Goal: Task Accomplishment & Management: Complete application form

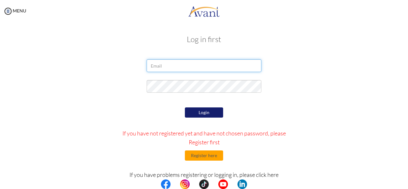
click at [180, 63] on input "email" at bounding box center [204, 65] width 115 height 13
click at [160, 63] on input "email" at bounding box center [204, 65] width 115 height 13
type input "[EMAIL_ADDRESS][DOMAIN_NAME]"
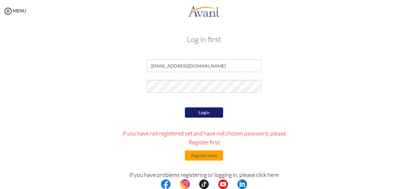
click at [206, 148] on div "Login If you have not registered yet and have not chosen password, please Regis…" at bounding box center [204, 166] width 186 height 120
click at [205, 154] on button "Register here" at bounding box center [204, 155] width 38 height 10
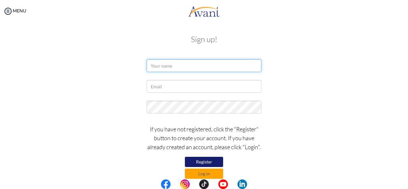
click at [164, 61] on input "text" at bounding box center [204, 65] width 115 height 13
click at [151, 67] on input "text" at bounding box center [204, 65] width 115 height 13
type input "Sonia Ayaz"
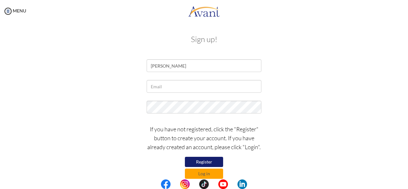
click at [159, 93] on div at bounding box center [204, 88] width 124 height 16
click at [162, 87] on input "text" at bounding box center [204, 86] width 115 height 13
type input "[EMAIL_ADDRESS][DOMAIN_NAME]"
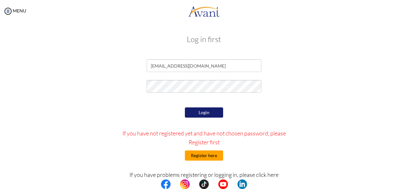
click at [205, 155] on button "Register here" at bounding box center [204, 155] width 38 height 10
click at [193, 154] on button "Register here" at bounding box center [204, 155] width 38 height 10
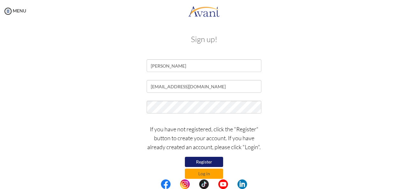
click at [156, 122] on div "If you have not registered, click the "Register" button to create your account.…" at bounding box center [204, 149] width 124 height 57
click at [203, 161] on button "Register" at bounding box center [204, 162] width 38 height 10
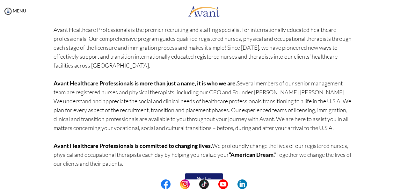
scroll to position [68, 0]
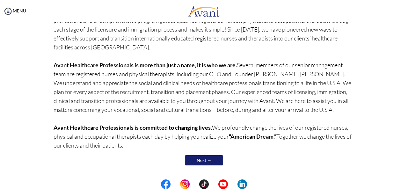
click at [204, 160] on link "Next →" at bounding box center [204, 160] width 38 height 10
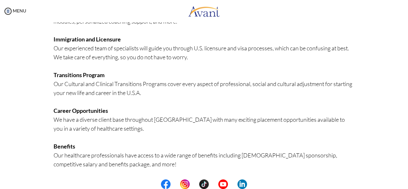
scroll to position [169, 0]
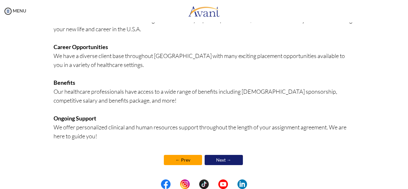
click at [225, 161] on link "Next →" at bounding box center [224, 160] width 38 height 10
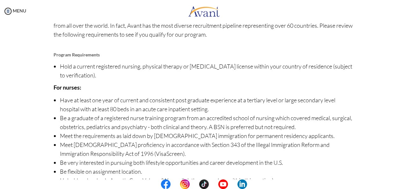
scroll to position [88, 0]
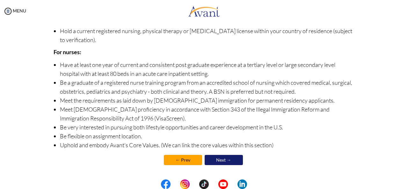
click at [229, 161] on link "Next →" at bounding box center [224, 160] width 38 height 10
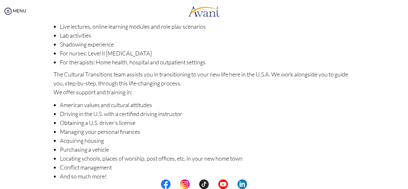
scroll to position [114, 0]
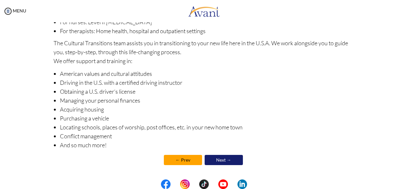
click at [230, 159] on link "Next →" at bounding box center [224, 160] width 38 height 10
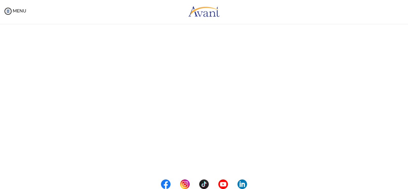
scroll to position [0, 0]
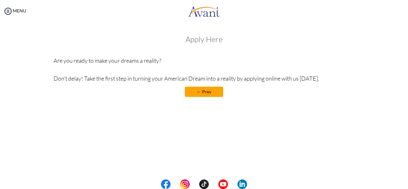
click at [212, 91] on link "← Prev" at bounding box center [204, 92] width 38 height 10
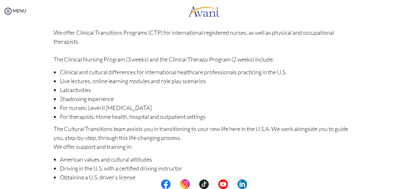
scroll to position [114, 0]
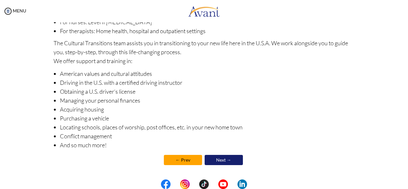
click at [229, 163] on link "Next →" at bounding box center [224, 160] width 38 height 10
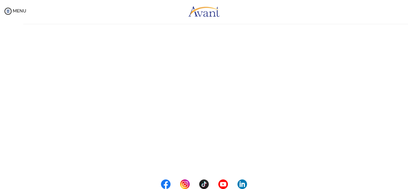
scroll to position [114, 0]
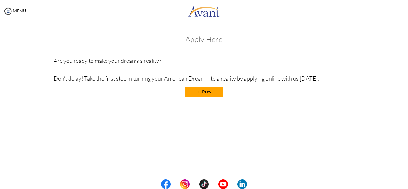
click at [206, 41] on h3 "Apply Here" at bounding box center [204, 39] width 301 height 8
click at [209, 89] on link "← Prev" at bounding box center [204, 92] width 38 height 10
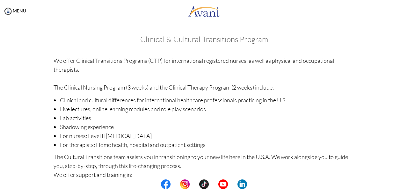
scroll to position [114, 0]
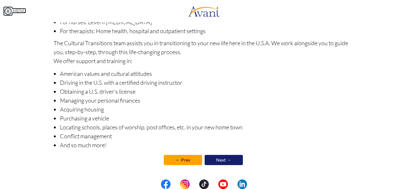
click at [6, 10] on img at bounding box center [8, 11] width 10 height 10
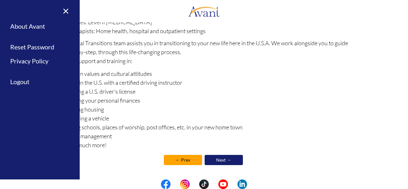
click at [205, 82] on li "Driving in the U.S. with a certified driving instructor" at bounding box center [207, 82] width 295 height 9
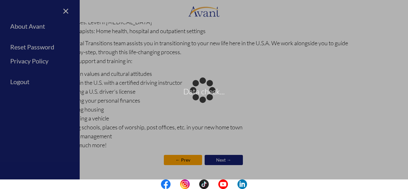
click at [199, 99] on div "Data check..." at bounding box center [203, 94] width 9 height 9
click at [202, 98] on p "Data check..." at bounding box center [204, 94] width 408 height 15
click at [199, 90] on div "Data check..." at bounding box center [203, 94] width 9 height 9
click at [208, 99] on div "Data check..." at bounding box center [203, 94] width 9 height 9
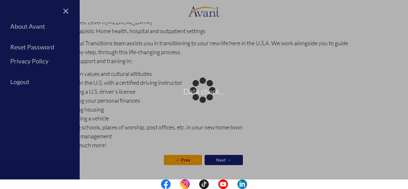
click at [208, 99] on div "Data check..." at bounding box center [203, 94] width 9 height 9
click at [199, 90] on div "Data check..." at bounding box center [203, 94] width 9 height 9
click at [208, 90] on div "Data check..." at bounding box center [203, 94] width 9 height 9
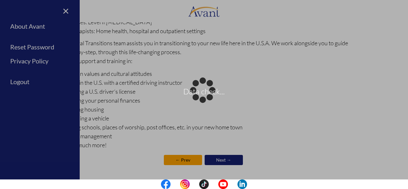
click at [199, 90] on div "Data check..." at bounding box center [203, 94] width 9 height 9
click at [208, 99] on div "Data check..." at bounding box center [203, 94] width 9 height 9
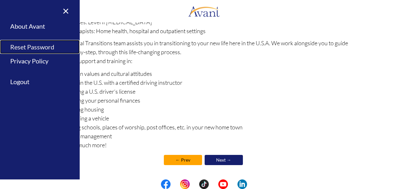
click at [17, 52] on link "Reset Password" at bounding box center [40, 47] width 80 height 14
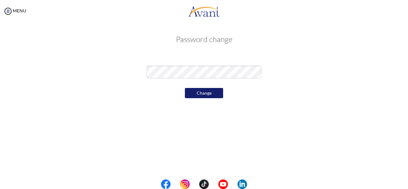
click at [207, 92] on button "Change" at bounding box center [204, 93] width 38 height 10
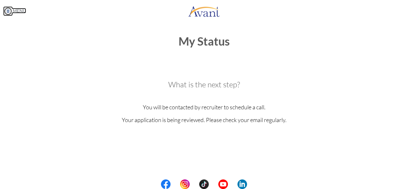
click at [18, 10] on link "MENU" at bounding box center [14, 10] width 23 height 5
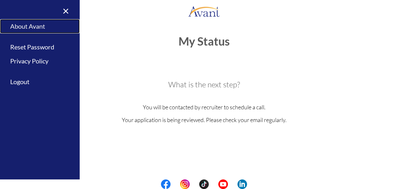
click at [26, 31] on link "About Avant" at bounding box center [40, 26] width 80 height 14
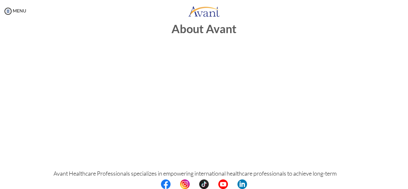
scroll to position [0, 0]
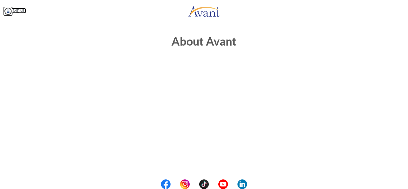
click at [15, 11] on link "MENU" at bounding box center [14, 10] width 23 height 5
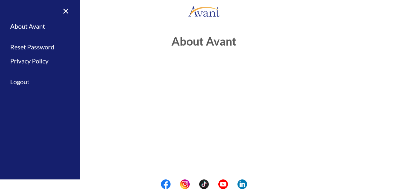
click at [147, 22] on div "MENU" at bounding box center [204, 12] width 408 height 24
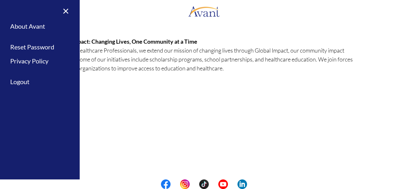
scroll to position [218, 0]
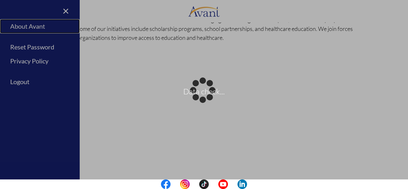
click at [27, 26] on body "Data check... Maintenance break. Please come back in 2 hours. MENU My Status Wh…" at bounding box center [204, 94] width 408 height 189
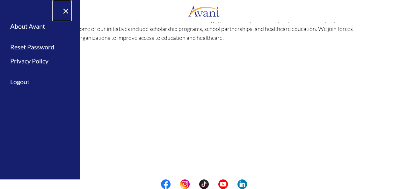
click at [65, 12] on link "×" at bounding box center [61, 10] width 19 height 21
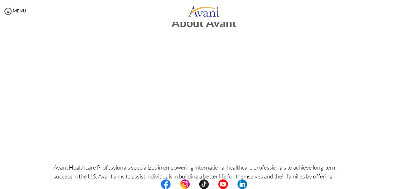
scroll to position [0, 0]
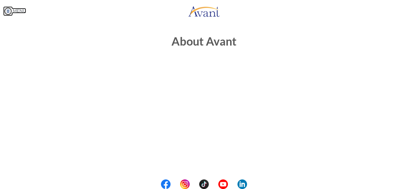
click at [9, 11] on img at bounding box center [8, 11] width 10 height 10
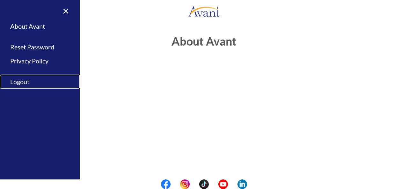
click at [26, 85] on link "Logout" at bounding box center [40, 82] width 80 height 14
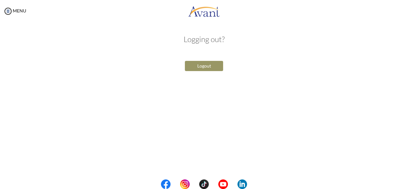
click at [204, 67] on button "Logout" at bounding box center [204, 66] width 38 height 10
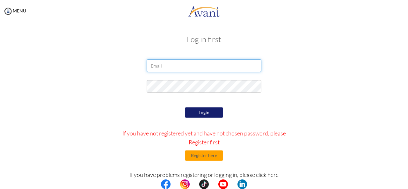
click at [161, 64] on input "email" at bounding box center [204, 65] width 115 height 13
click at [148, 66] on input "email" at bounding box center [204, 65] width 115 height 13
type input "[EMAIL_ADDRESS][DOMAIN_NAME]"
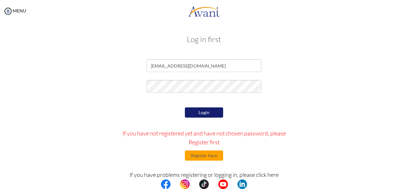
click at [203, 115] on button "Login" at bounding box center [204, 112] width 38 height 10
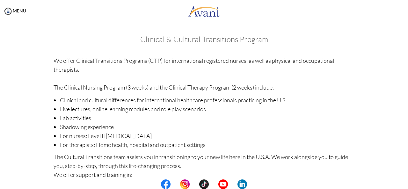
scroll to position [114, 0]
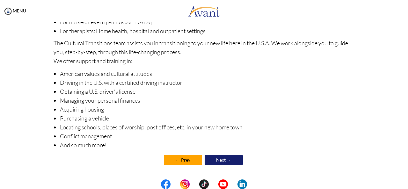
click at [218, 160] on link "Next →" at bounding box center [224, 160] width 38 height 10
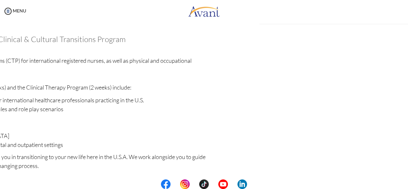
scroll to position [114, 0]
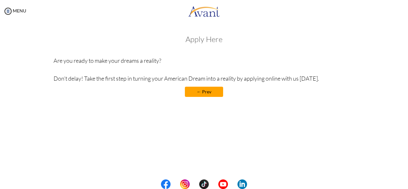
click at [209, 40] on h3 "Apply Here" at bounding box center [204, 39] width 301 height 8
click at [209, 39] on h3 "Apply Here" at bounding box center [204, 39] width 301 height 8
click at [203, 88] on link "← Prev" at bounding box center [204, 92] width 38 height 10
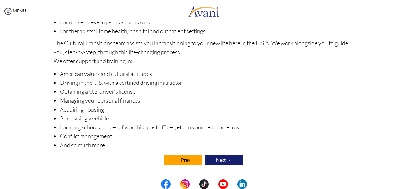
click at [228, 156] on link "Next →" at bounding box center [224, 160] width 38 height 10
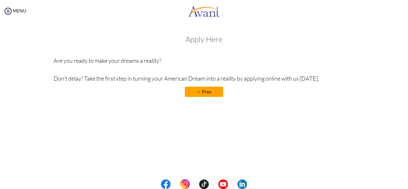
click at [319, 83] on div "Apply Here Are you ready to make your dreams a reality? Don’t delay! Take the f…" at bounding box center [204, 69] width 301 height 68
click at [206, 35] on h3 "Apply Here" at bounding box center [204, 39] width 301 height 8
click at [15, 10] on link "MENU" at bounding box center [14, 10] width 23 height 5
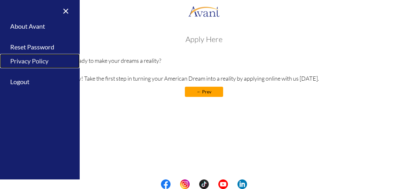
click at [36, 59] on link "Privacy Policy" at bounding box center [40, 61] width 80 height 14
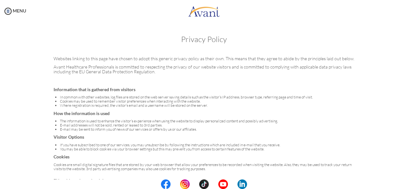
scroll to position [0, 0]
click at [13, 11] on link "MENU" at bounding box center [14, 10] width 23 height 5
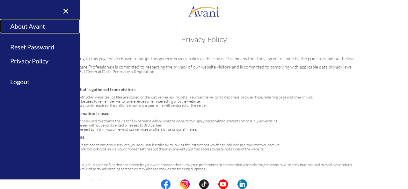
click at [34, 26] on link "About Avant" at bounding box center [40, 26] width 80 height 14
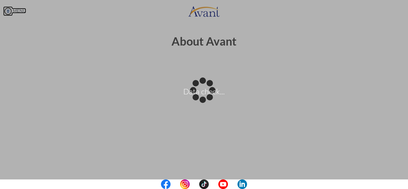
click at [15, 9] on body "Data check... Maintenance break. Please come back in 2 hours. MENU My Status Wh…" at bounding box center [204, 94] width 408 height 189
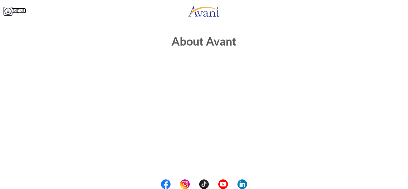
click at [17, 10] on link "MENU" at bounding box center [14, 10] width 23 height 5
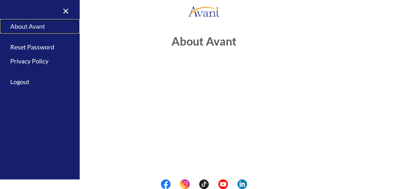
click at [23, 22] on link "About Avant" at bounding box center [40, 26] width 80 height 14
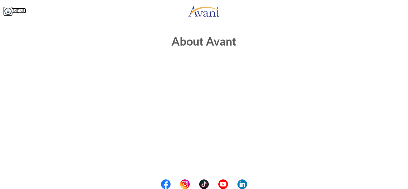
click at [17, 11] on link "MENU" at bounding box center [14, 10] width 23 height 5
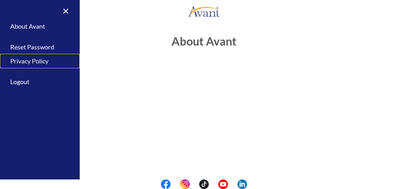
click at [24, 63] on link "Privacy Policy" at bounding box center [40, 61] width 80 height 14
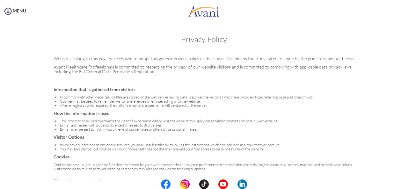
click at [16, 2] on div "MENU" at bounding box center [13, 94] width 26 height 189
click at [16, 14] on div "MENU" at bounding box center [13, 94] width 26 height 189
click at [17, 12] on link "MENU" at bounding box center [14, 10] width 23 height 5
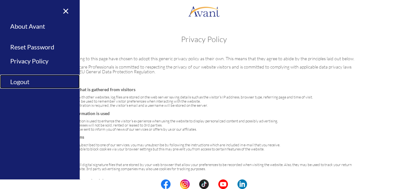
click at [13, 77] on link "Logout" at bounding box center [40, 82] width 80 height 14
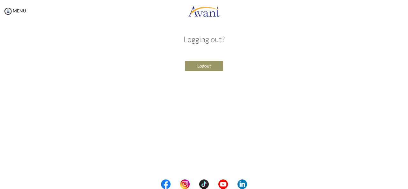
click at [198, 67] on button "Logout" at bounding box center [204, 66] width 38 height 10
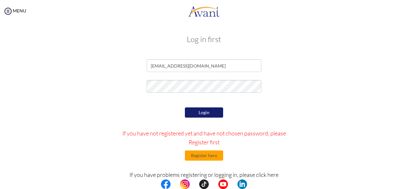
click at [199, 114] on button "Login" at bounding box center [204, 112] width 38 height 10
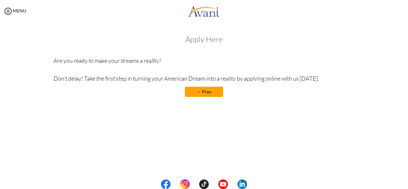
click at [205, 40] on h3 "Apply Here" at bounding box center [204, 39] width 301 height 8
click at [202, 92] on link "← Prev" at bounding box center [204, 92] width 38 height 10
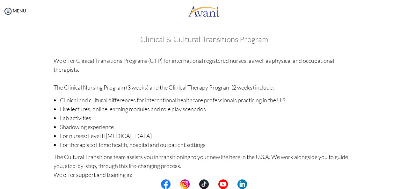
scroll to position [114, 0]
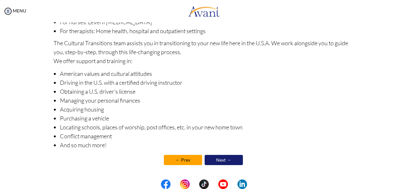
click at [226, 160] on link "Next →" at bounding box center [224, 160] width 38 height 10
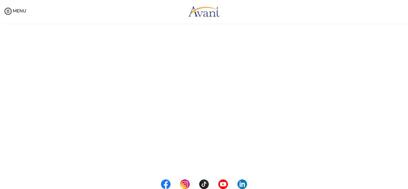
scroll to position [114, 0]
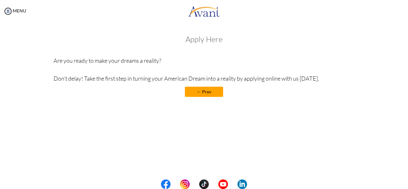
click at [204, 93] on link "← Prev" at bounding box center [204, 92] width 38 height 10
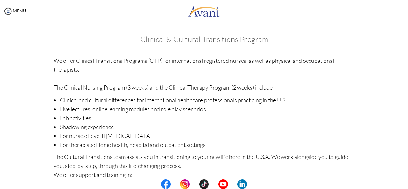
scroll to position [114, 0]
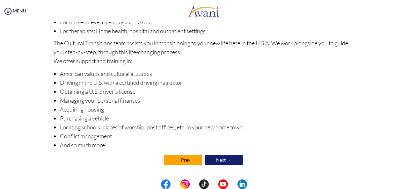
click at [231, 159] on link "Next →" at bounding box center [224, 160] width 38 height 10
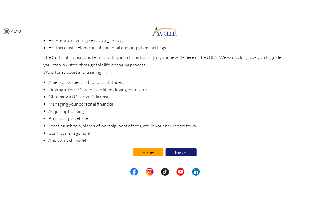
scroll to position [114, 0]
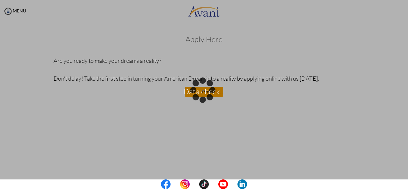
drag, startPoint x: 353, startPoint y: 5, endPoint x: 390, endPoint y: 67, distance: 72.3
click at [208, 90] on div "Data check..." at bounding box center [203, 94] width 9 height 9
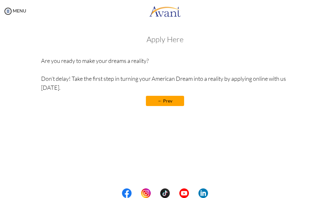
click at [168, 103] on link "← Prev" at bounding box center [165, 101] width 38 height 10
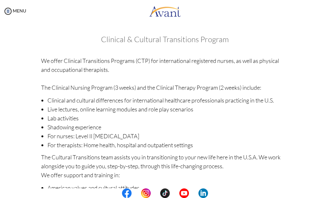
scroll to position [105, 0]
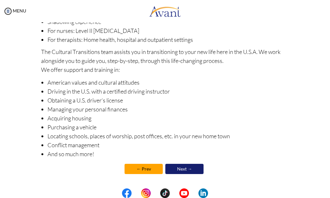
click at [194, 166] on link "Next →" at bounding box center [184, 168] width 38 height 10
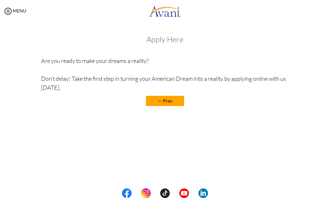
click at [0, 0] on p at bounding box center [0, 0] width 0 height 0
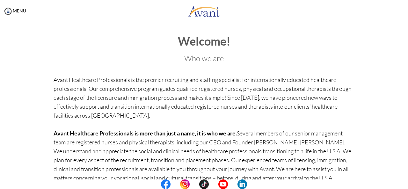
scroll to position [68, 0]
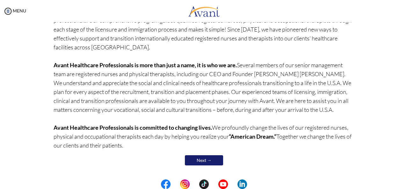
click at [211, 157] on link "Next →" at bounding box center [204, 160] width 38 height 10
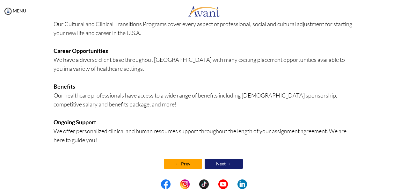
scroll to position [169, 0]
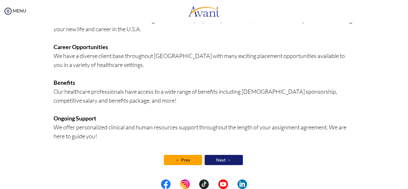
click at [227, 161] on link "Next →" at bounding box center [224, 160] width 38 height 10
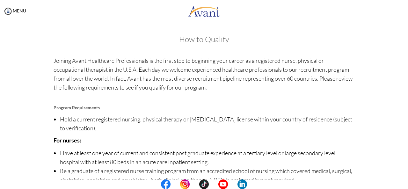
scroll to position [88, 0]
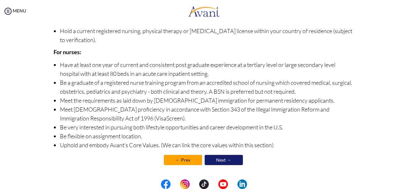
click at [235, 157] on link "Next →" at bounding box center [224, 160] width 38 height 10
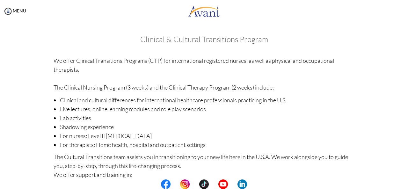
scroll to position [114, 0]
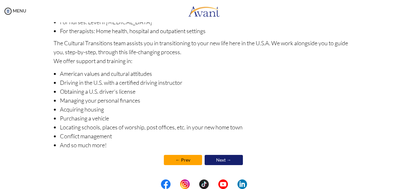
click at [235, 163] on link "Next →" at bounding box center [224, 160] width 38 height 10
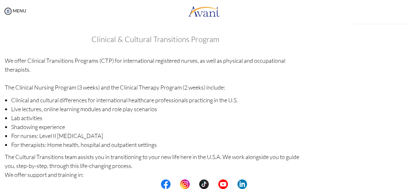
scroll to position [114, 0]
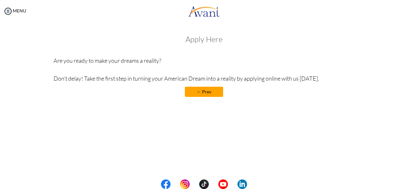
click at [108, 67] on p "Are you ready to make your dreams a reality? Don’t delay! Take the first step i…" at bounding box center [204, 69] width 301 height 27
click at [219, 88] on link "← Prev" at bounding box center [204, 92] width 38 height 10
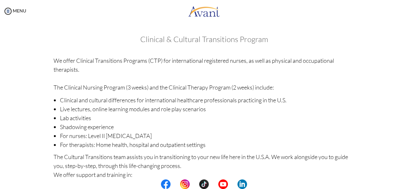
scroll to position [114, 0]
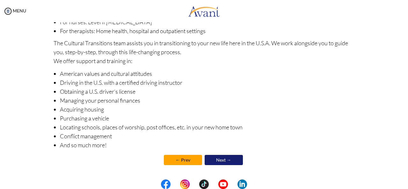
click at [232, 159] on link "Next →" at bounding box center [224, 160] width 38 height 10
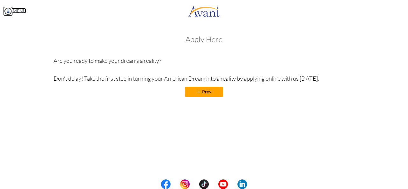
click at [13, 10] on link "MENU" at bounding box center [14, 10] width 23 height 5
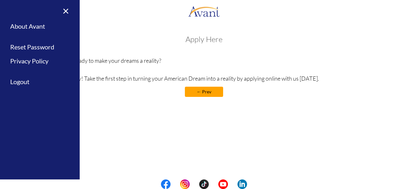
click at [143, 103] on div "Apply Here Are you ready to make your dreams a reality? Don’t delay! Take the f…" at bounding box center [204, 69] width 301 height 68
click at [206, 89] on link "← Prev" at bounding box center [204, 92] width 38 height 10
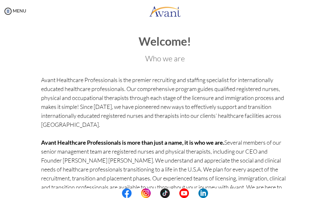
scroll to position [87, 0]
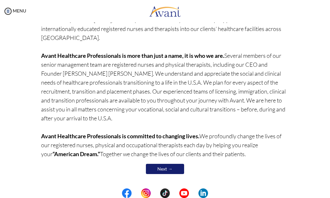
click at [163, 170] on link "Next →" at bounding box center [165, 168] width 38 height 10
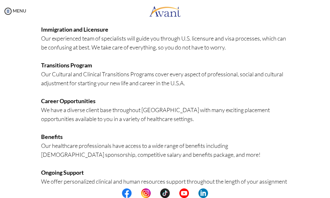
scroll to position [170, 0]
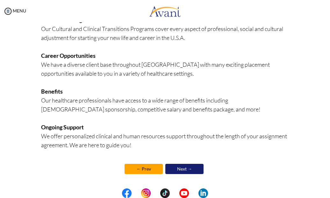
click at [180, 170] on link "Next →" at bounding box center [184, 168] width 38 height 10
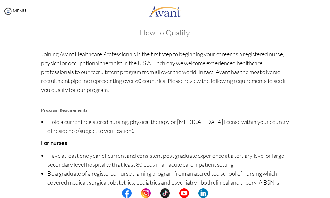
scroll to position [98, 0]
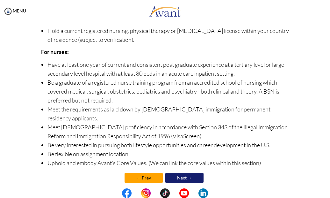
click at [178, 172] on link "Next →" at bounding box center [184, 177] width 38 height 10
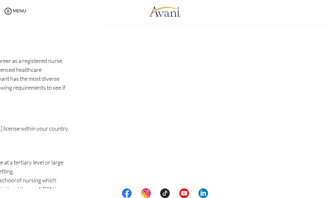
scroll to position [0, 0]
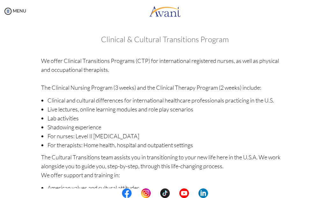
click at [235, 86] on p "We offer Clinical Transitions Programs (CTP) for international registered nurse…" at bounding box center [165, 74] width 248 height 36
click at [86, 102] on li "Clinical and cultural differences for international healthcare professionals pr…" at bounding box center [168, 100] width 242 height 9
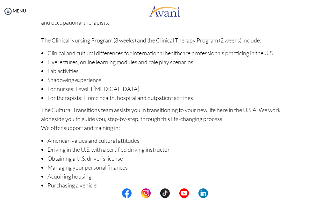
scroll to position [47, 0]
click at [69, 69] on li "Lab activities" at bounding box center [168, 70] width 242 height 9
click at [155, 63] on li "Live lectures, online learning modules and role play scenarios" at bounding box center [168, 61] width 242 height 9
click at [99, 96] on li "For therapists: Home health, hospital and outpatient settings" at bounding box center [168, 97] width 242 height 9
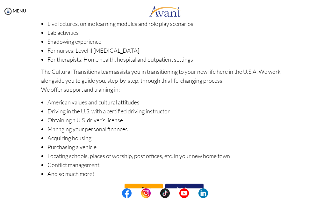
scroll to position [86, 0]
click at [70, 158] on li "Locating schools, places of worship, post offices, etc. in your new home town" at bounding box center [168, 155] width 242 height 9
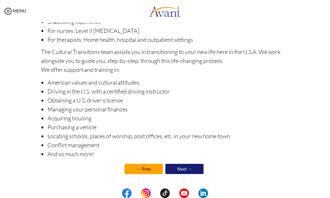
click at [187, 168] on link "Next →" at bounding box center [184, 168] width 38 height 10
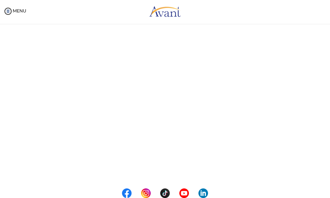
scroll to position [106, 0]
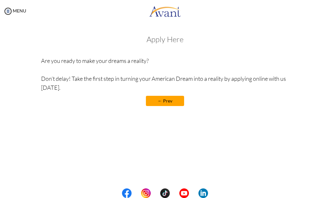
click at [170, 97] on link "← Prev" at bounding box center [165, 101] width 38 height 10
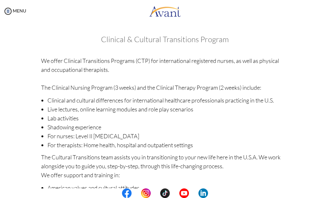
scroll to position [105, 0]
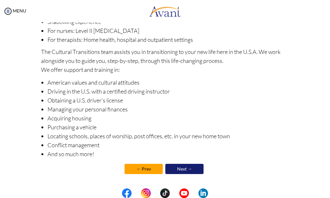
click at [179, 168] on link "Next →" at bounding box center [184, 168] width 38 height 10
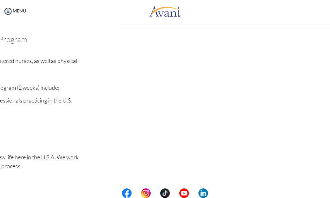
scroll to position [0, 0]
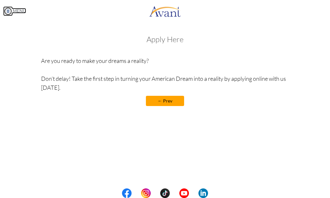
click at [17, 11] on link "MENU" at bounding box center [14, 10] width 23 height 5
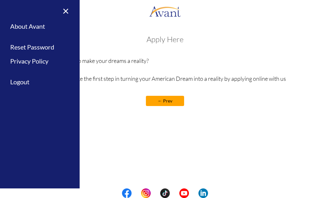
click at [229, 62] on p "Are you ready to make your dreams a reality? Don’t delay! Take the first step i…" at bounding box center [165, 74] width 248 height 36
click at [38, 48] on link "Reset Password" at bounding box center [40, 47] width 80 height 14
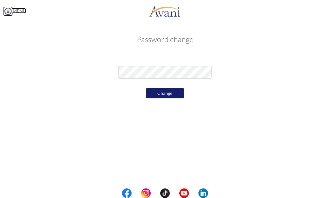
click at [8, 13] on img at bounding box center [8, 11] width 10 height 10
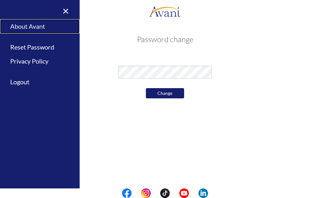
click at [24, 31] on link "About Avant" at bounding box center [40, 26] width 80 height 14
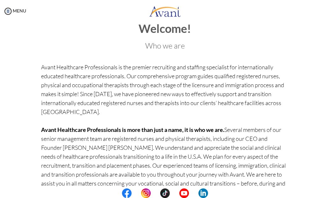
scroll to position [10, 0]
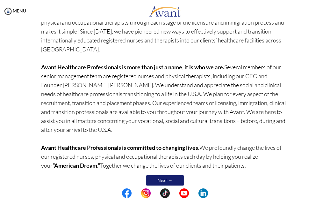
scroll to position [76, 0]
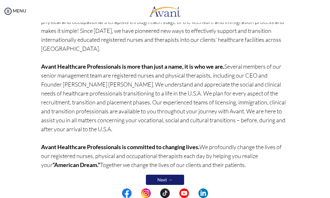
click at [163, 176] on link "Next →" at bounding box center [165, 179] width 38 height 10
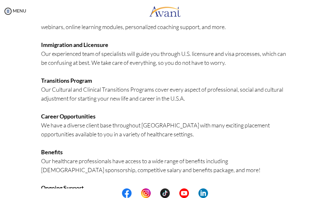
scroll to position [170, 0]
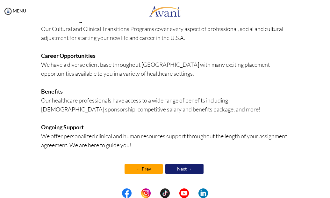
click at [191, 166] on link "Next →" at bounding box center [184, 168] width 38 height 10
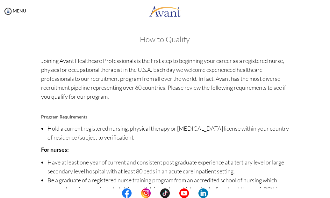
scroll to position [98, 0]
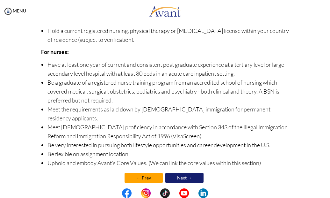
click at [179, 172] on link "Next →" at bounding box center [184, 177] width 38 height 10
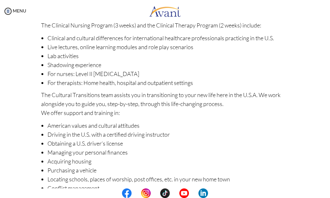
scroll to position [105, 0]
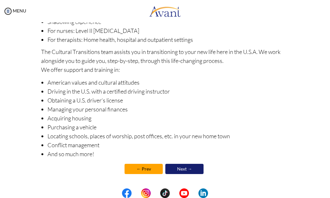
click at [180, 168] on link "Next →" at bounding box center [184, 168] width 38 height 10
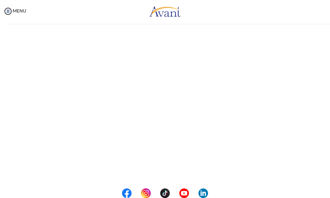
scroll to position [106, 0]
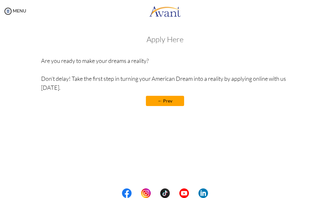
click at [173, 43] on h3 "Apply Here" at bounding box center [165, 39] width 248 height 8
click at [173, 42] on h3 "Apply Here" at bounding box center [165, 39] width 248 height 8
click at [192, 98] on center "← Prev" at bounding box center [165, 101] width 248 height 10
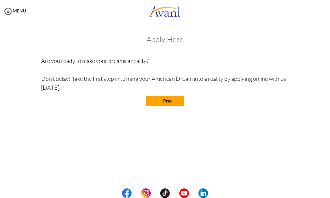
click at [164, 101] on link "← Prev" at bounding box center [165, 101] width 38 height 10
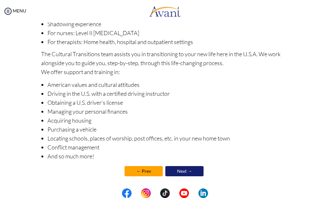
scroll to position [105, 0]
